Goal: Transaction & Acquisition: Purchase product/service

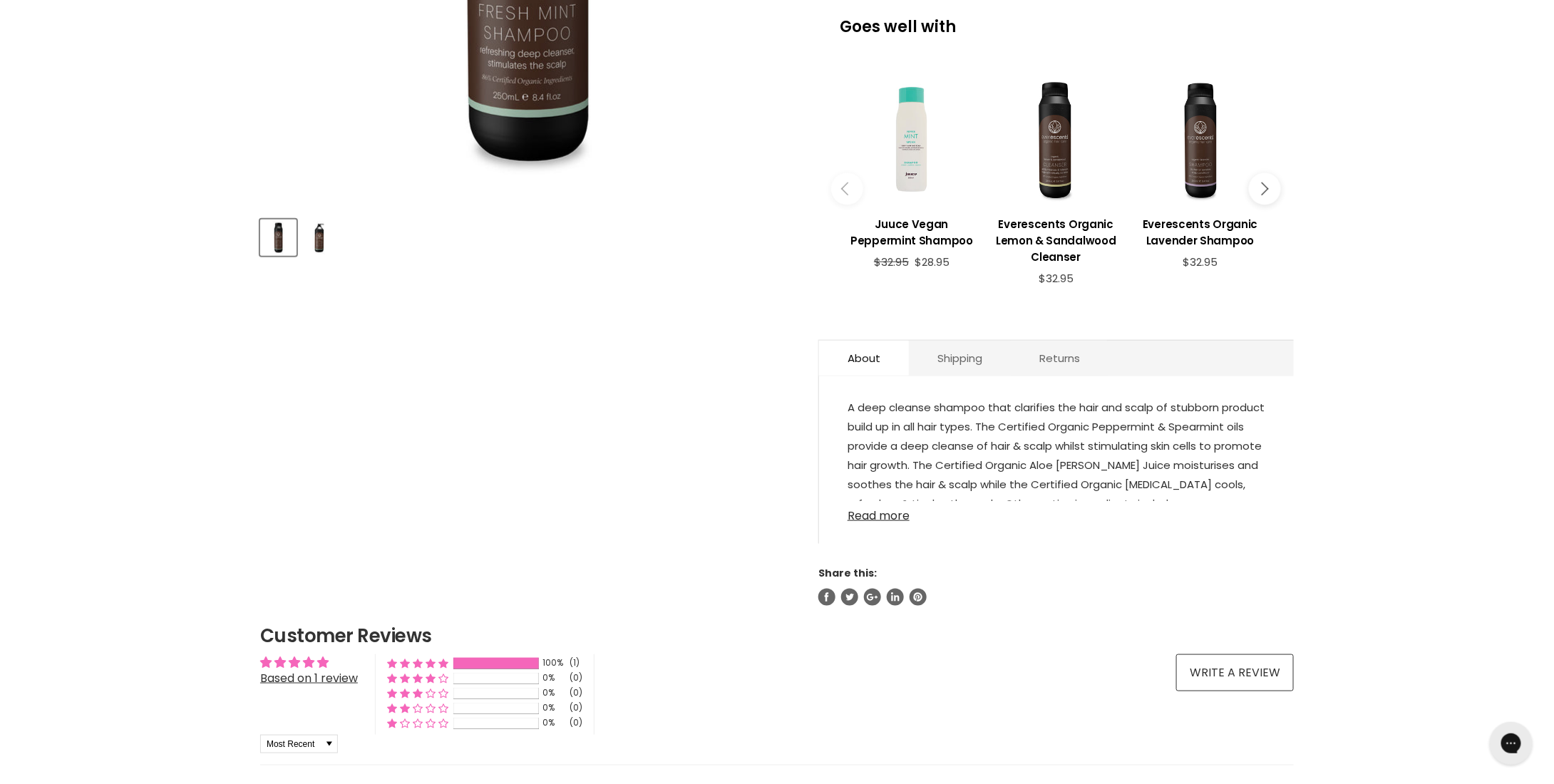
click at [880, 512] on link "Read more" at bounding box center [1056, 511] width 417 height 22
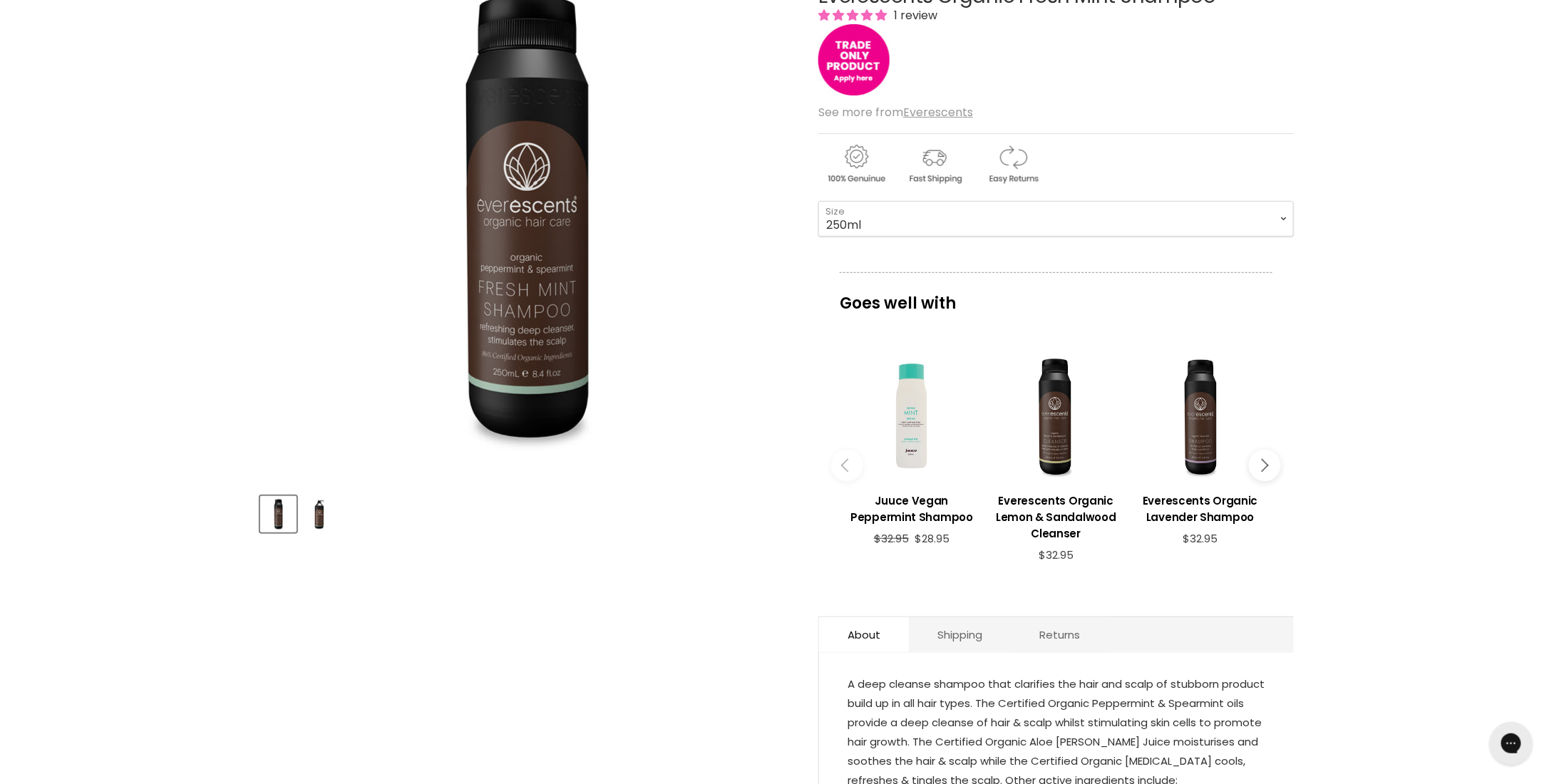
scroll to position [217, 0]
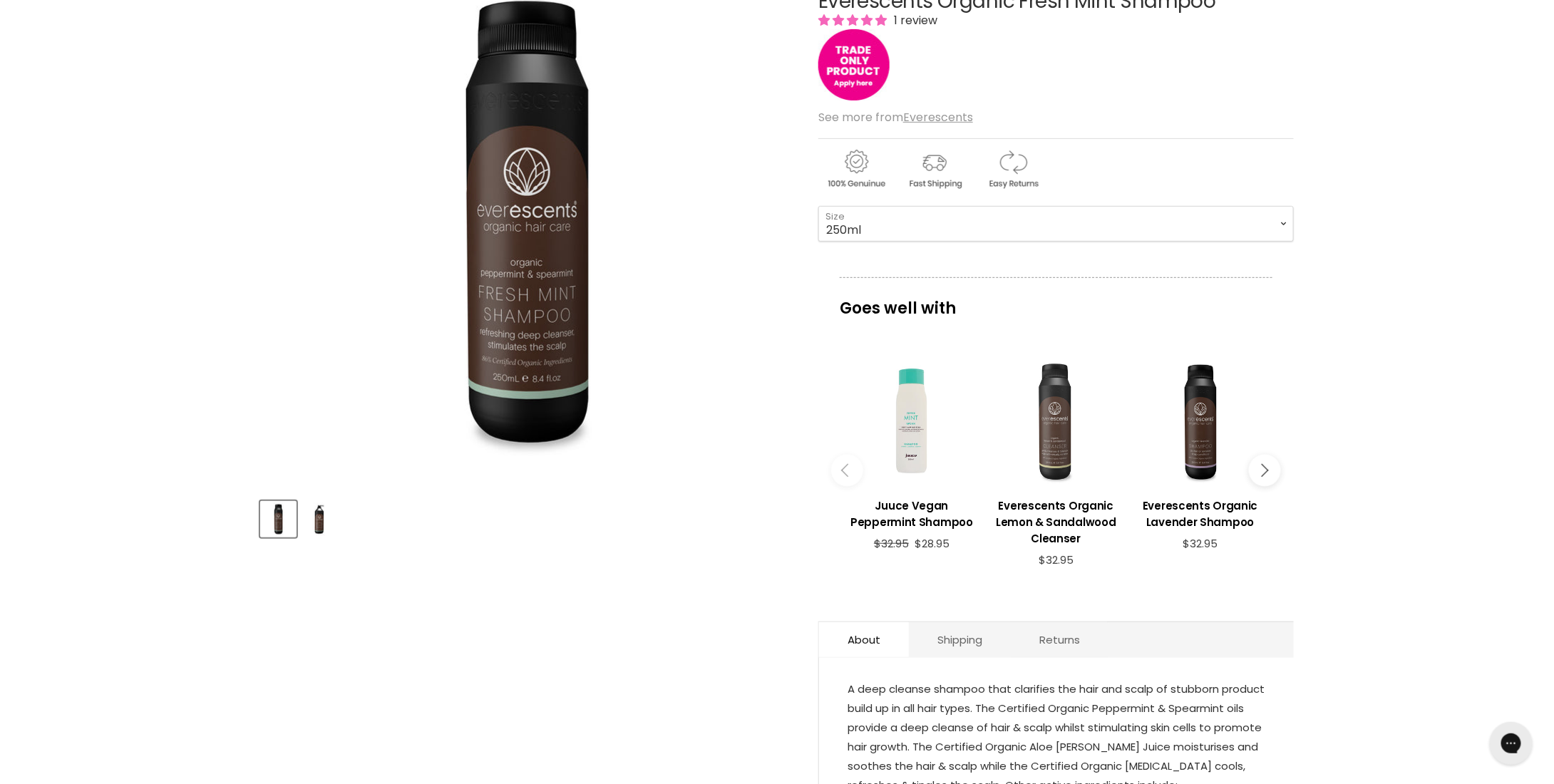
click at [1055, 437] on div "Main content" at bounding box center [1055, 421] width 130 height 130
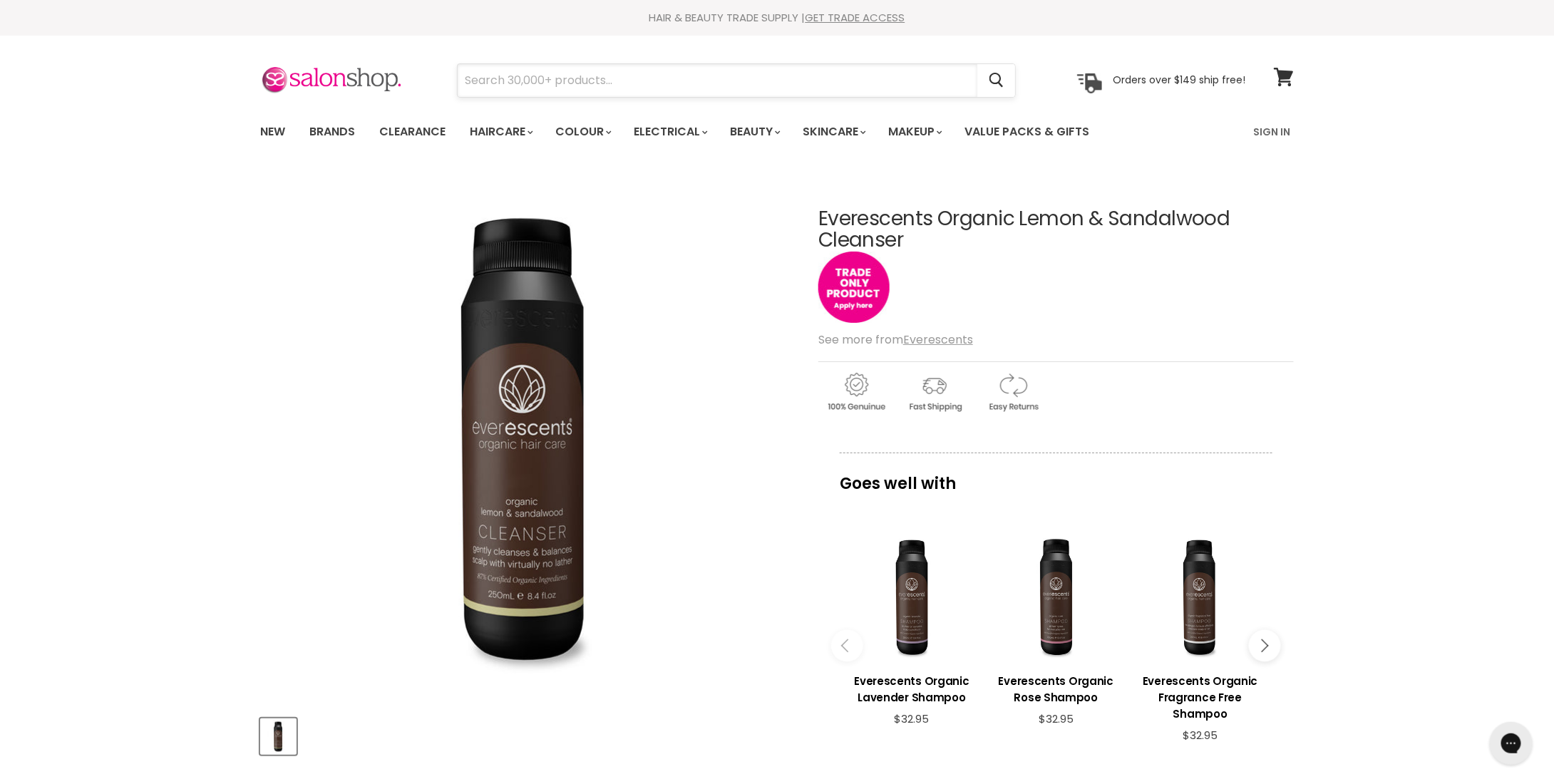
click at [593, 89] on input "Search" at bounding box center [718, 80] width 519 height 33
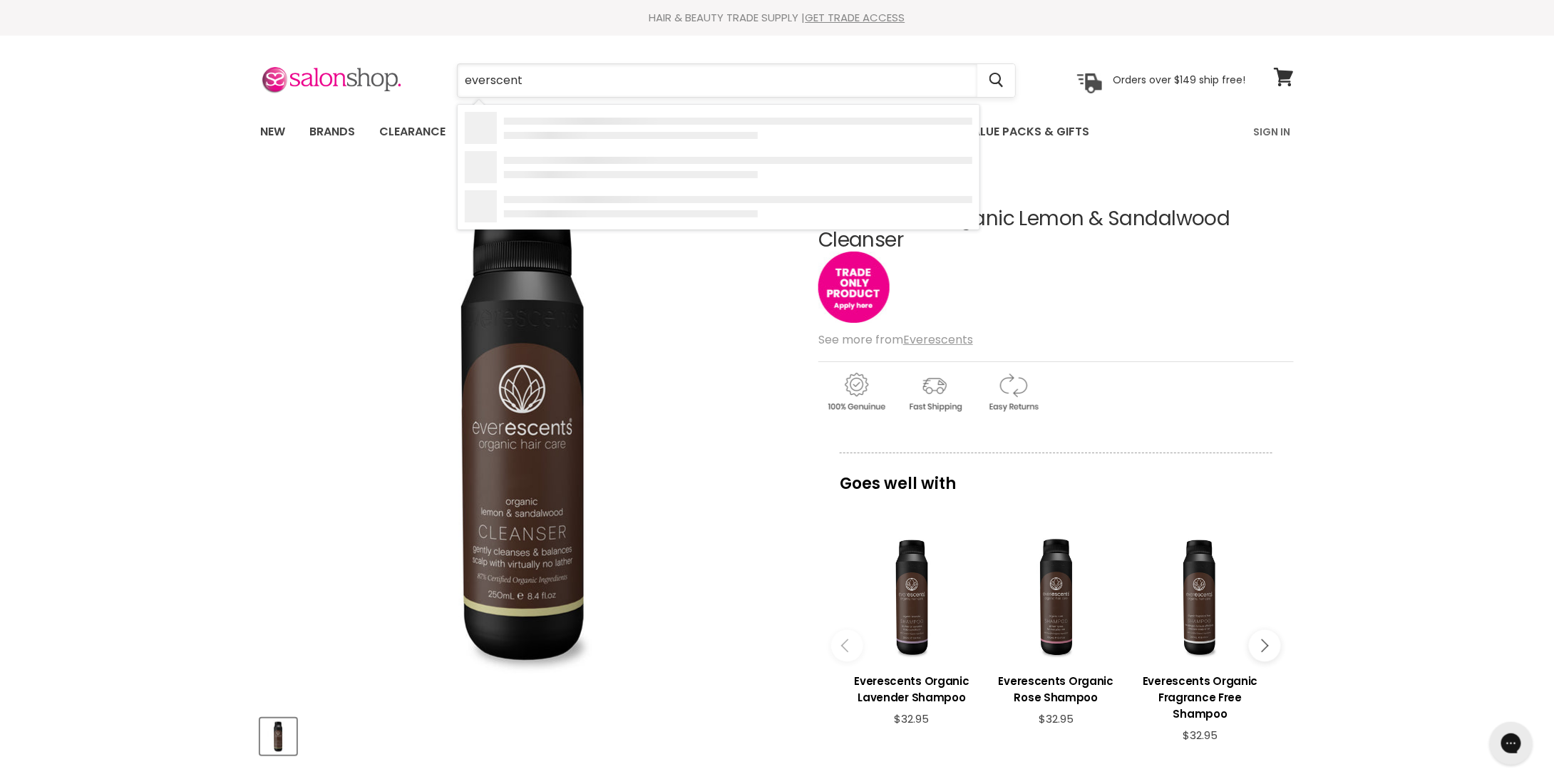
type input "everscents"
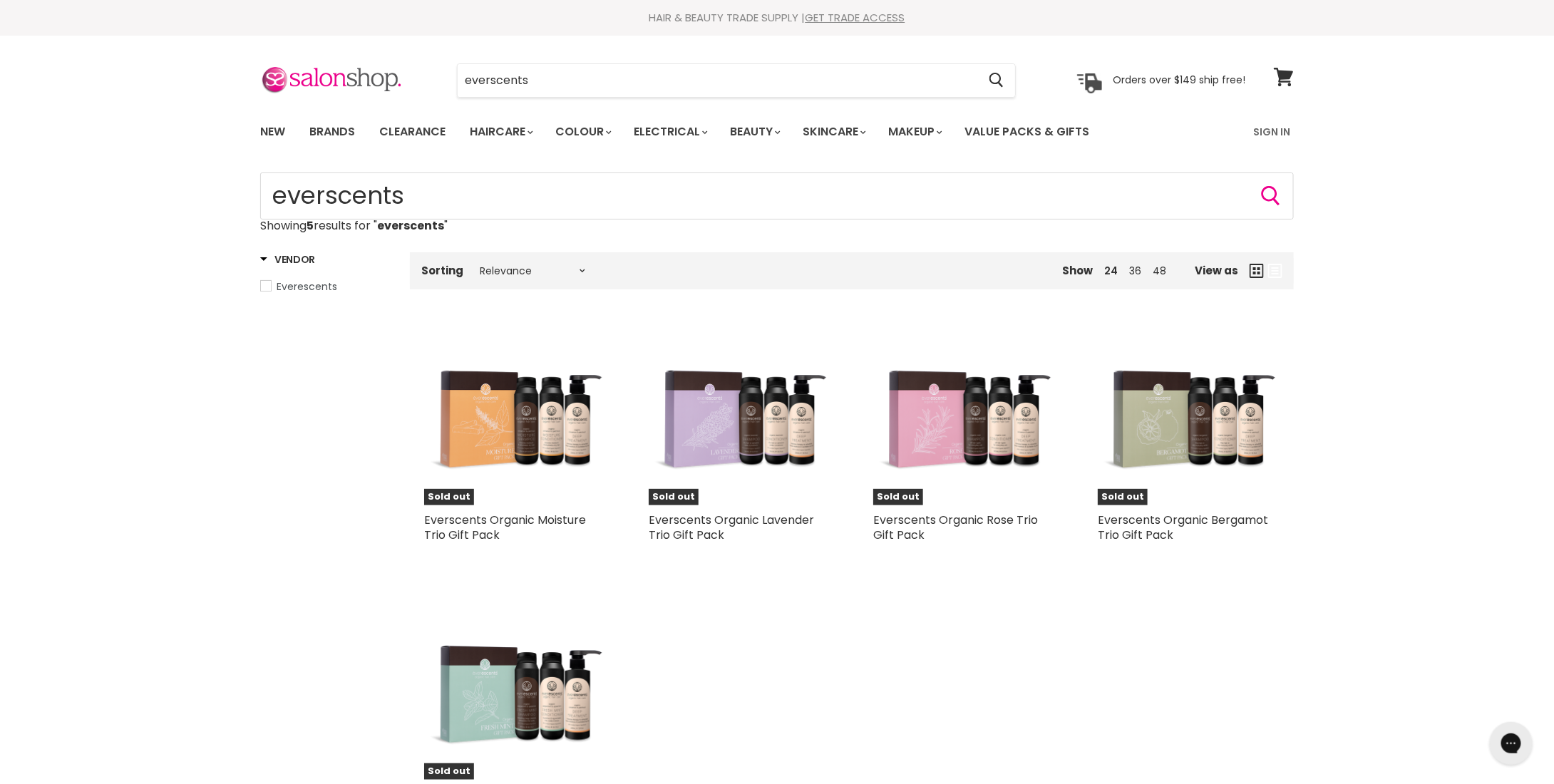
scroll to position [71, 0]
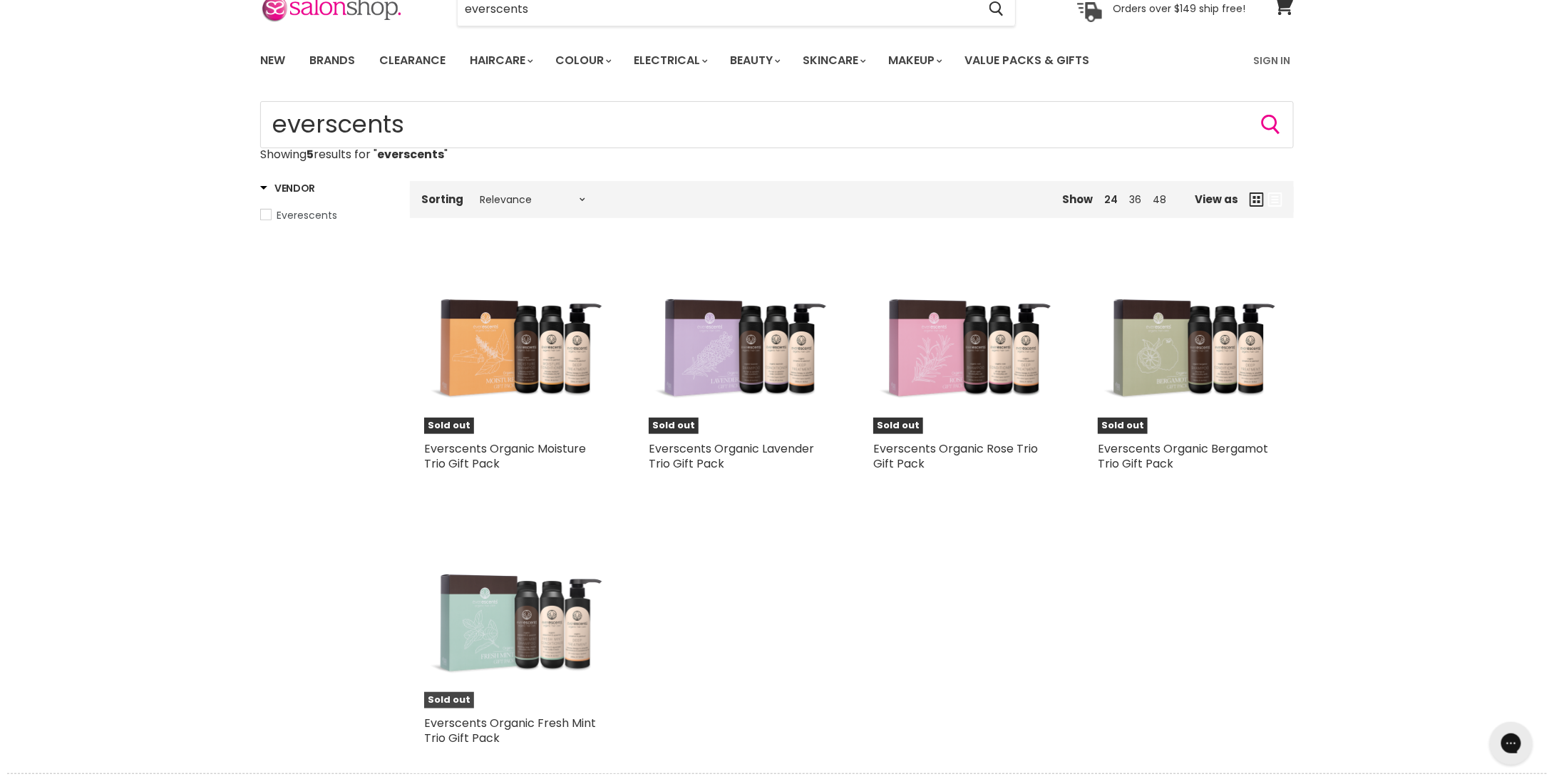
click at [569, 601] on img "Main content" at bounding box center [515, 617] width 182 height 182
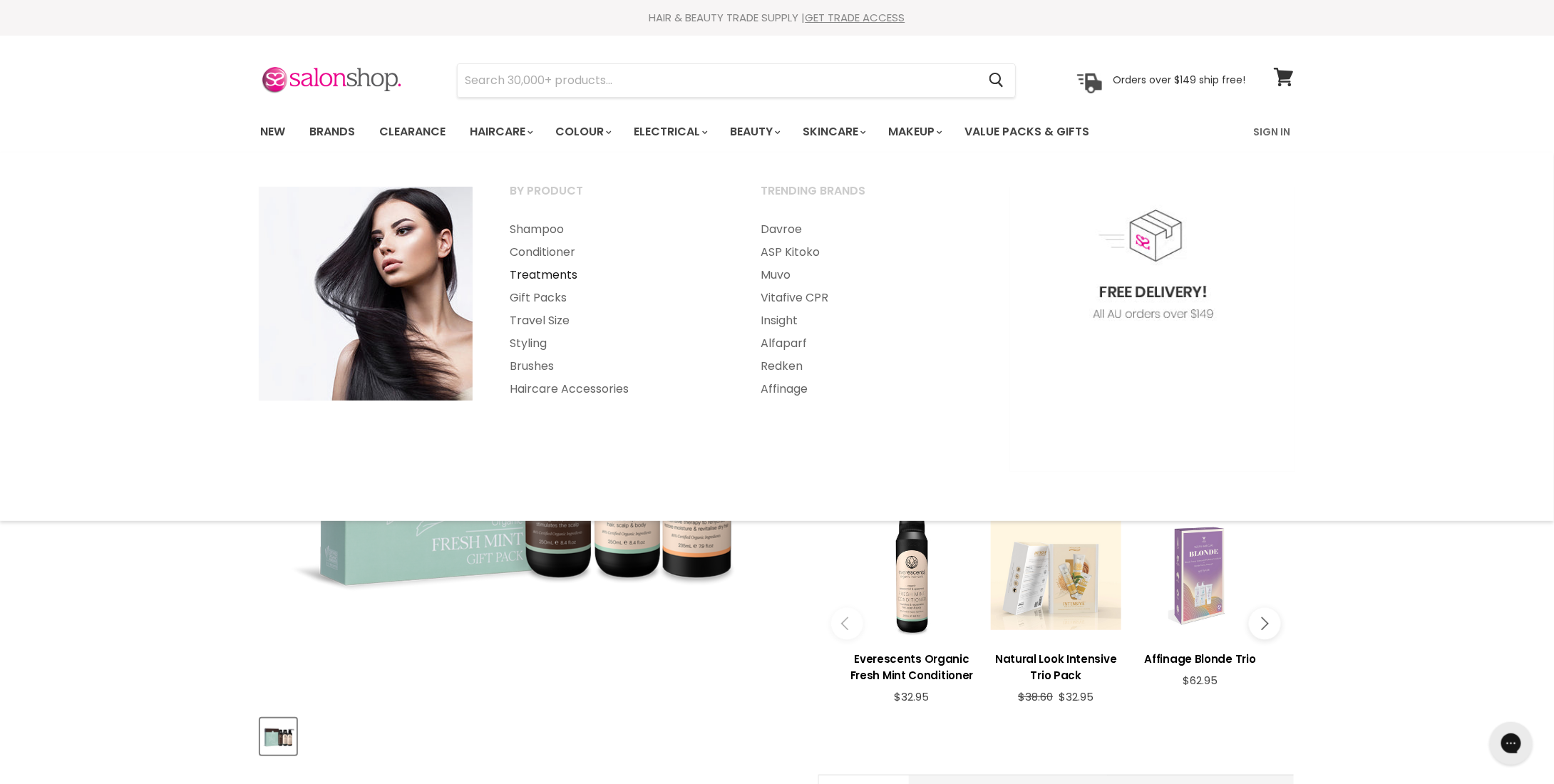
click at [536, 273] on link "Treatments" at bounding box center [616, 275] width 248 height 22
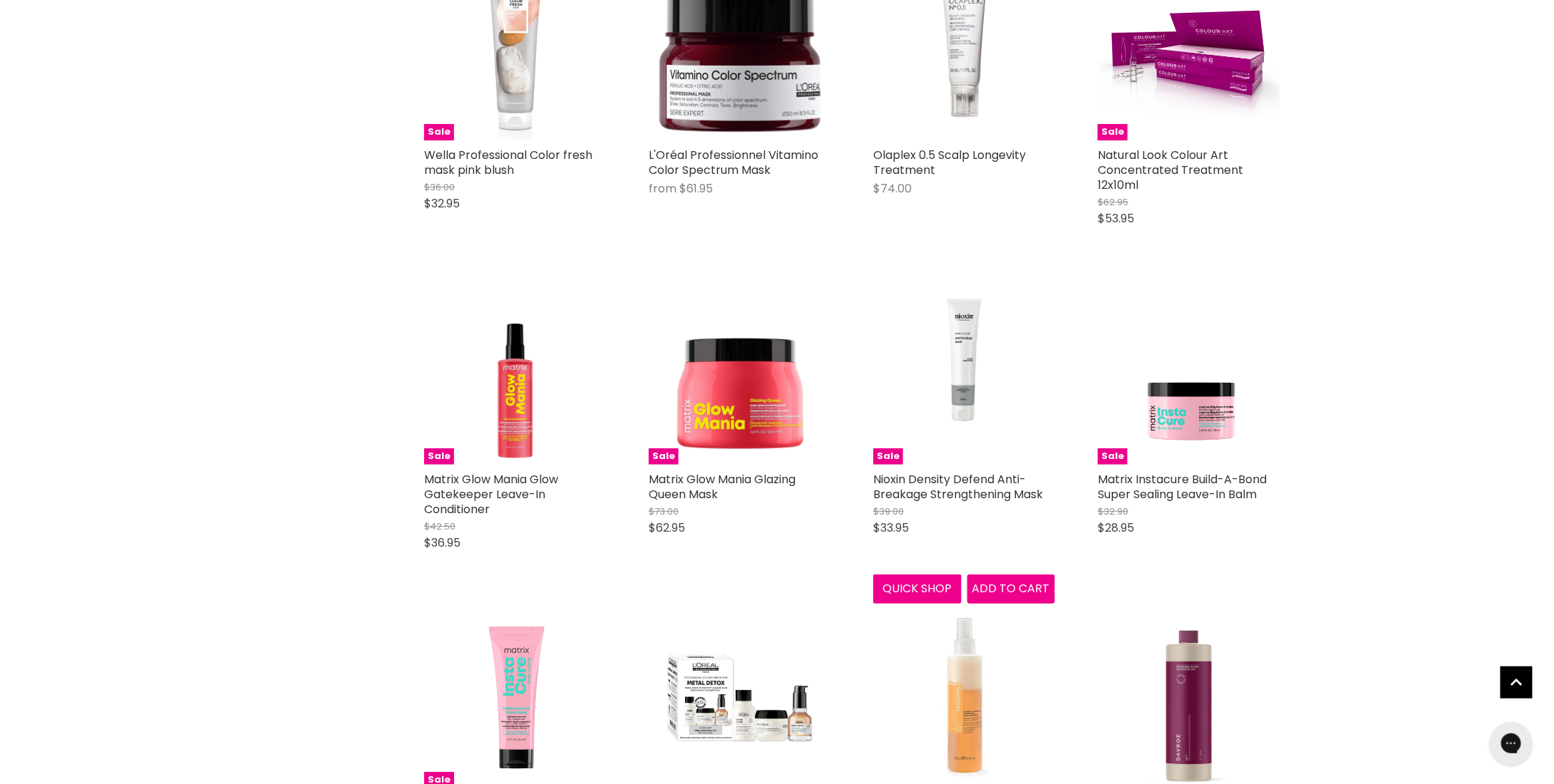
scroll to position [2636, 0]
